Goal: Find specific page/section: Locate a particular part of the current website

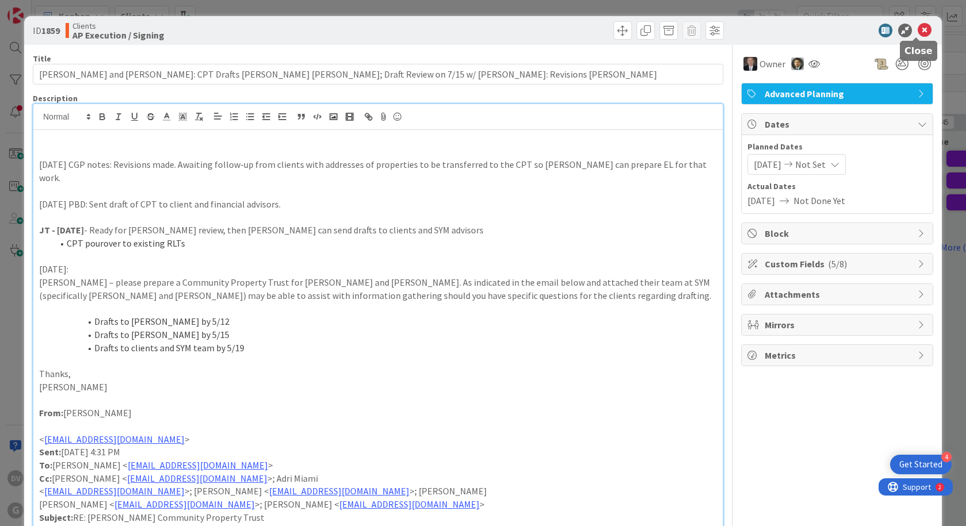
click at [921, 27] on icon at bounding box center [925, 31] width 14 height 14
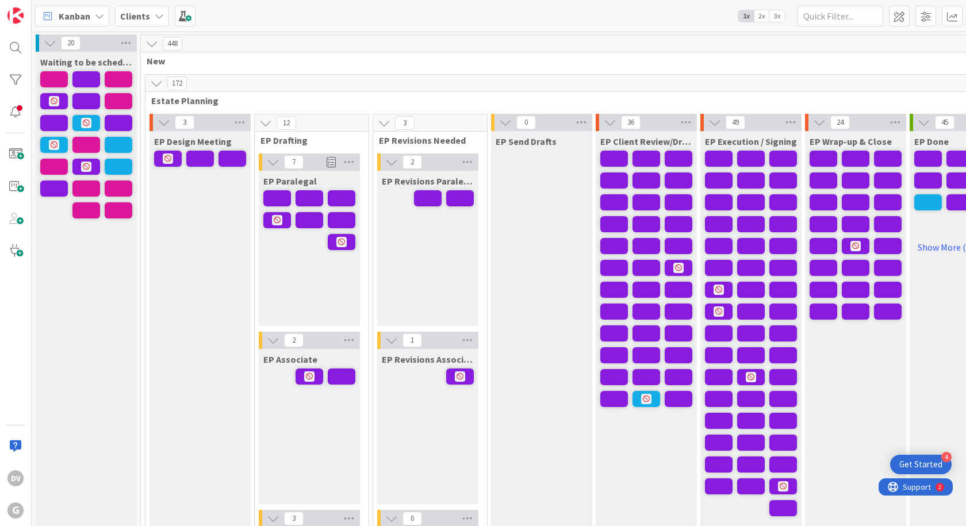
click at [29, 44] on div "DV G" at bounding box center [16, 263] width 32 height 526
click at [20, 46] on div at bounding box center [15, 47] width 23 height 23
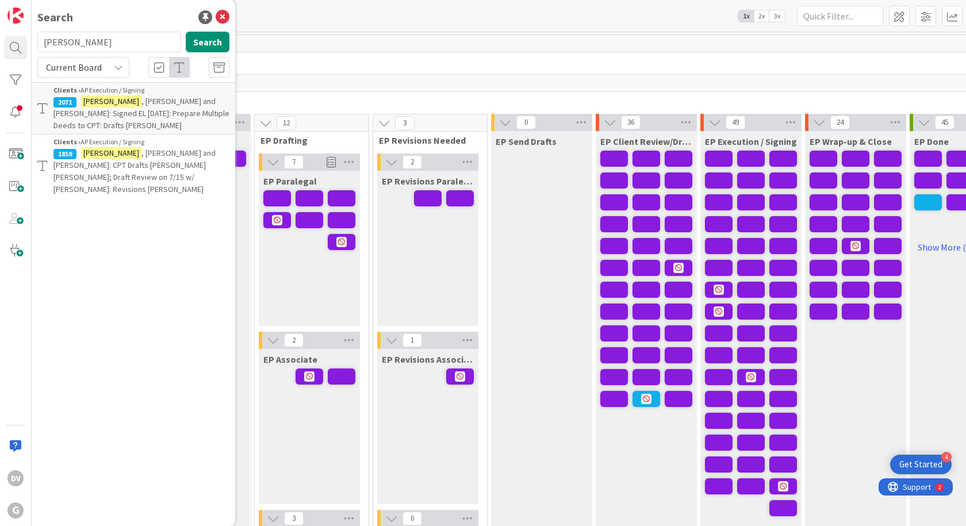
drag, startPoint x: 95, startPoint y: 35, endPoint x: 30, endPoint y: 31, distance: 65.7
click at [30, 31] on div "DV G Search [PERSON_NAME] Search Current Board Clients › AP Execution / Signing…" at bounding box center [16, 263] width 32 height 526
type input "hall"
click at [195, 39] on button "Search" at bounding box center [208, 42] width 44 height 21
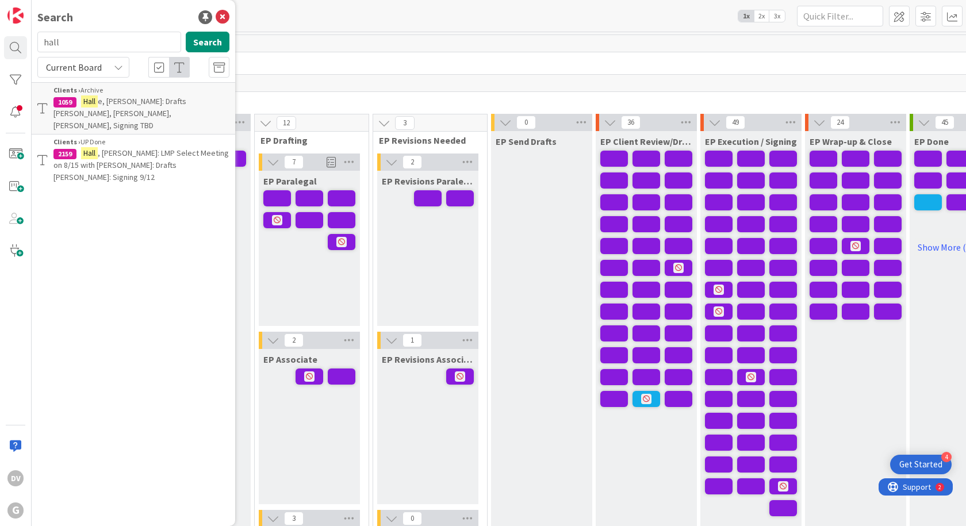
click at [168, 148] on span ", [PERSON_NAME]: LMP Select Meeting on 8/15 with [PERSON_NAME]: Drafts [PERSON_…" at bounding box center [141, 165] width 175 height 35
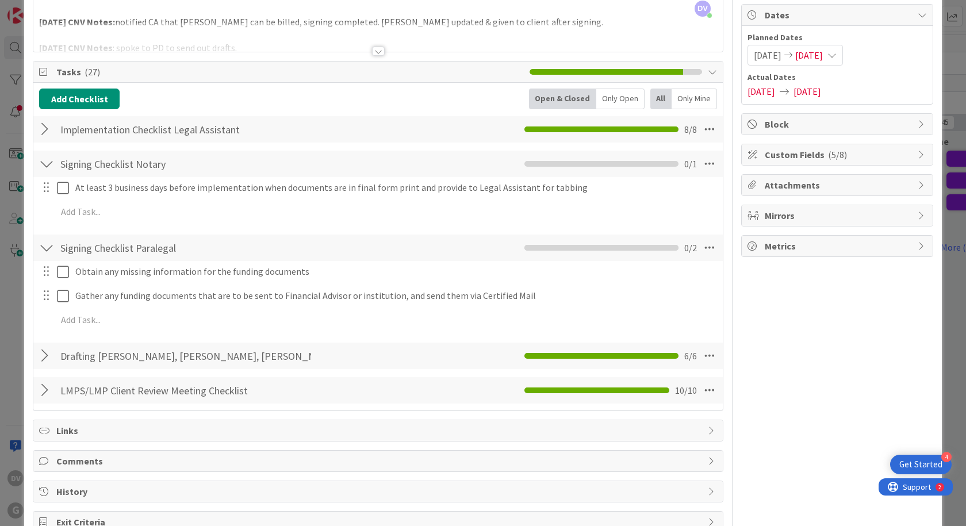
scroll to position [115, 0]
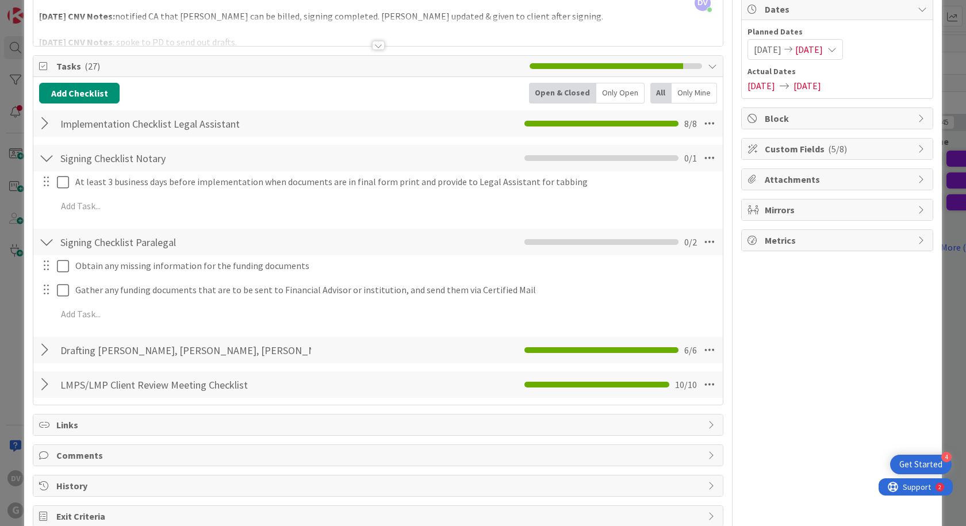
click at [44, 120] on div at bounding box center [46, 123] width 15 height 21
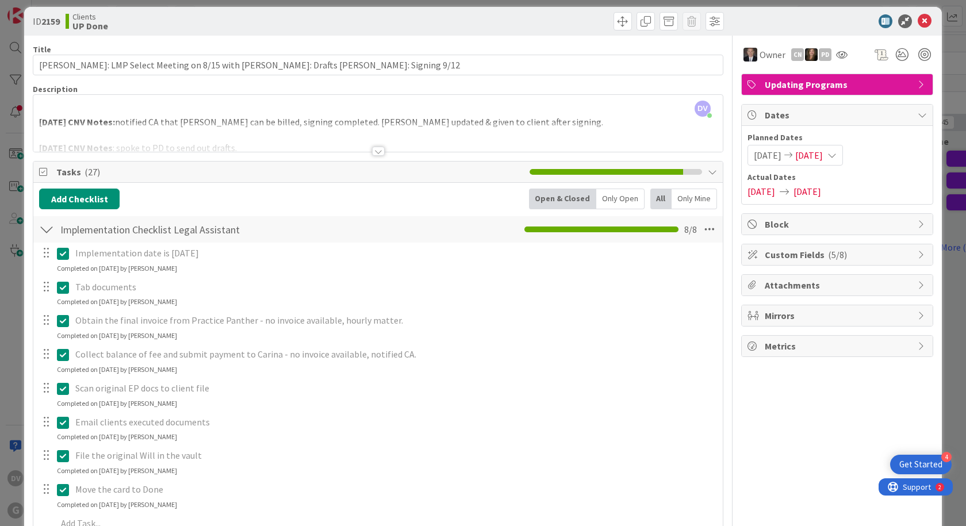
scroll to position [0, 0]
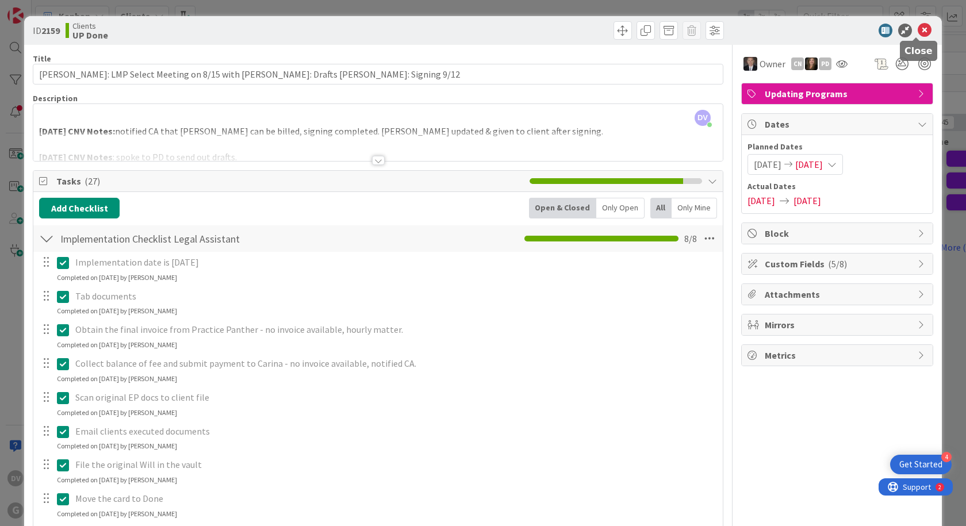
click at [918, 24] on icon at bounding box center [925, 31] width 14 height 14
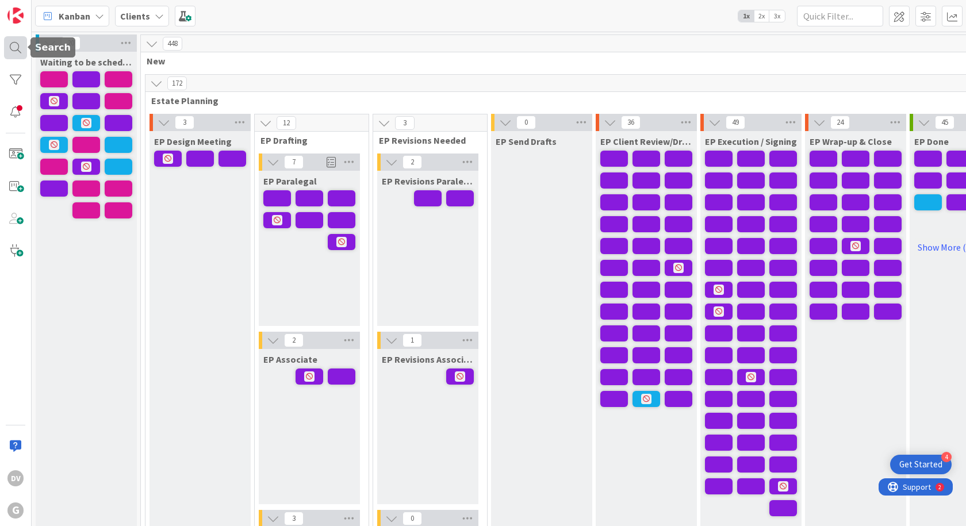
click at [8, 47] on div at bounding box center [15, 47] width 23 height 23
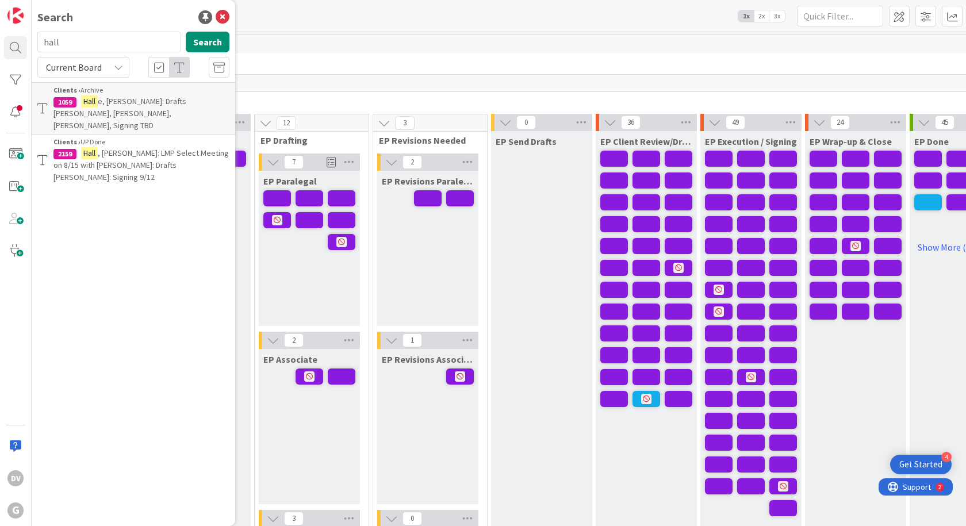
click at [89, 43] on input "hall" at bounding box center [109, 42] width 144 height 21
click at [144, 147] on p "[PERSON_NAME]: LMP Select Meeting on 8/15 with [PERSON_NAME]: Drafts [PERSON_NA…" at bounding box center [142, 165] width 176 height 36
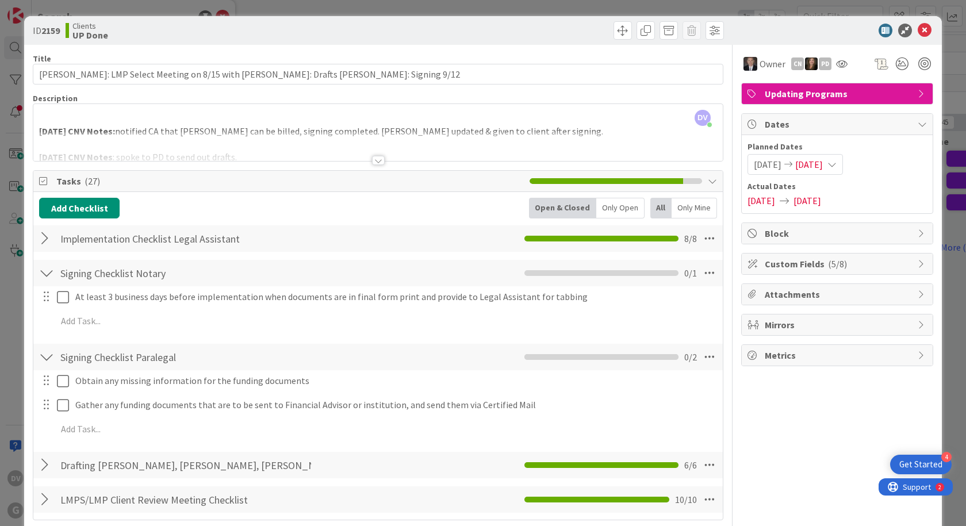
click at [372, 161] on div at bounding box center [378, 160] width 13 height 9
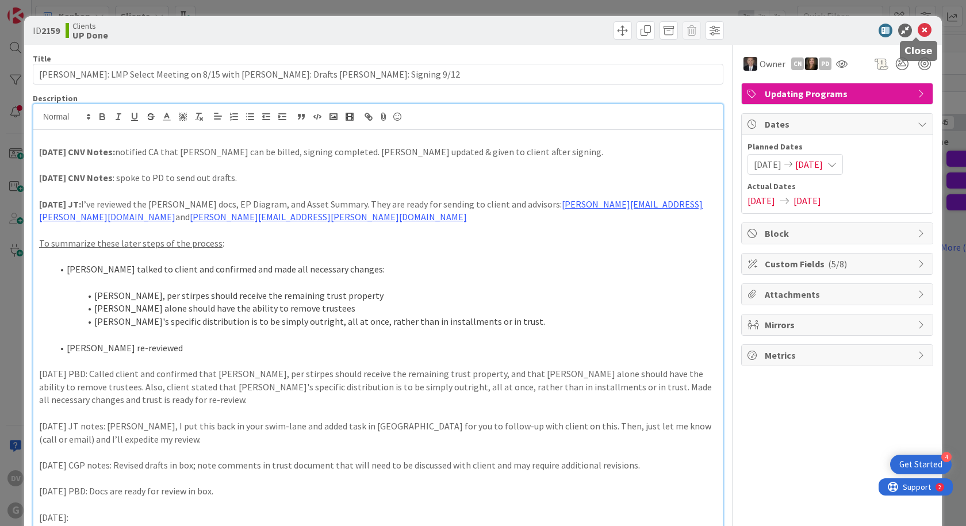
click at [920, 28] on icon at bounding box center [925, 31] width 14 height 14
